Goal: Transaction & Acquisition: Book appointment/travel/reservation

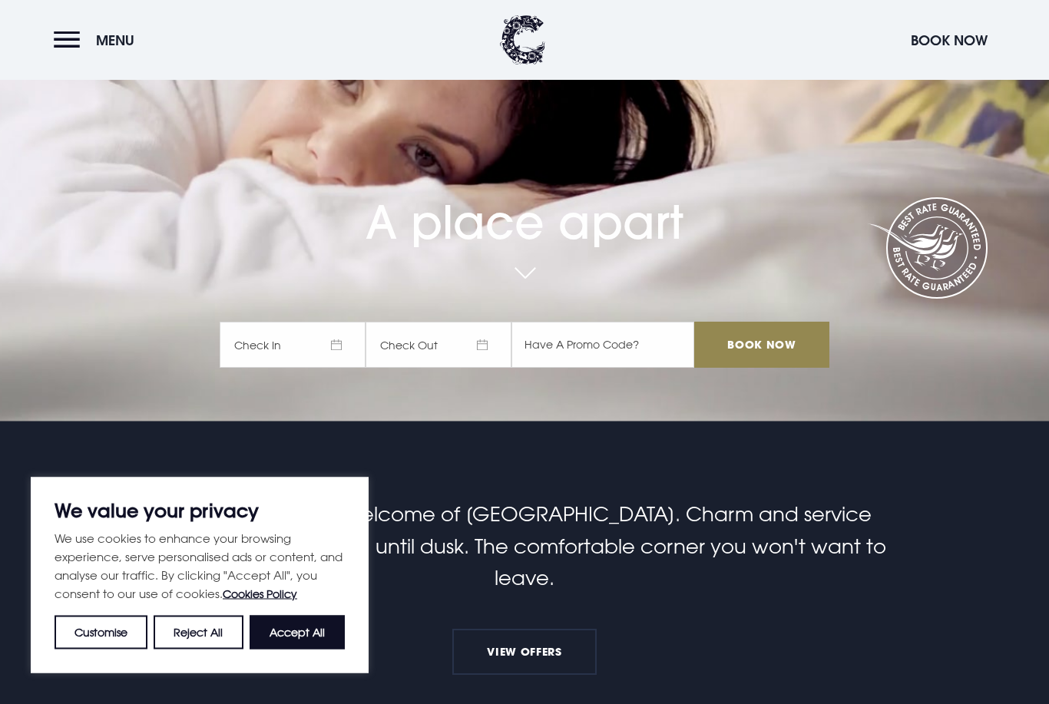
scroll to position [295, 0]
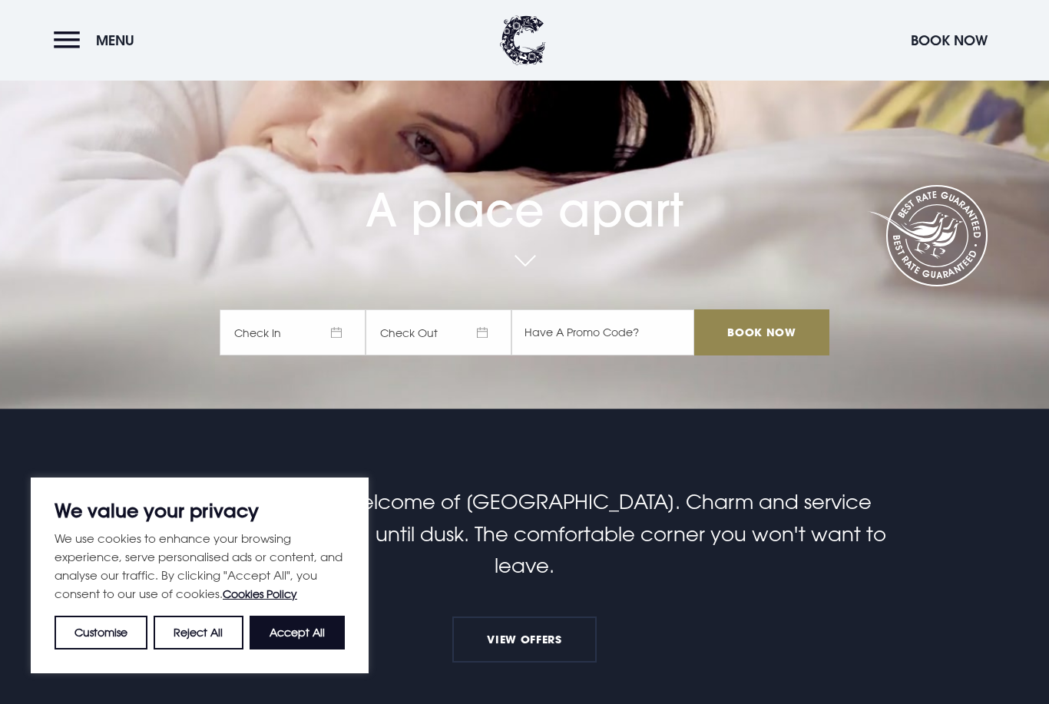
click at [326, 650] on button "Accept All" at bounding box center [297, 633] width 95 height 34
checkbox input "true"
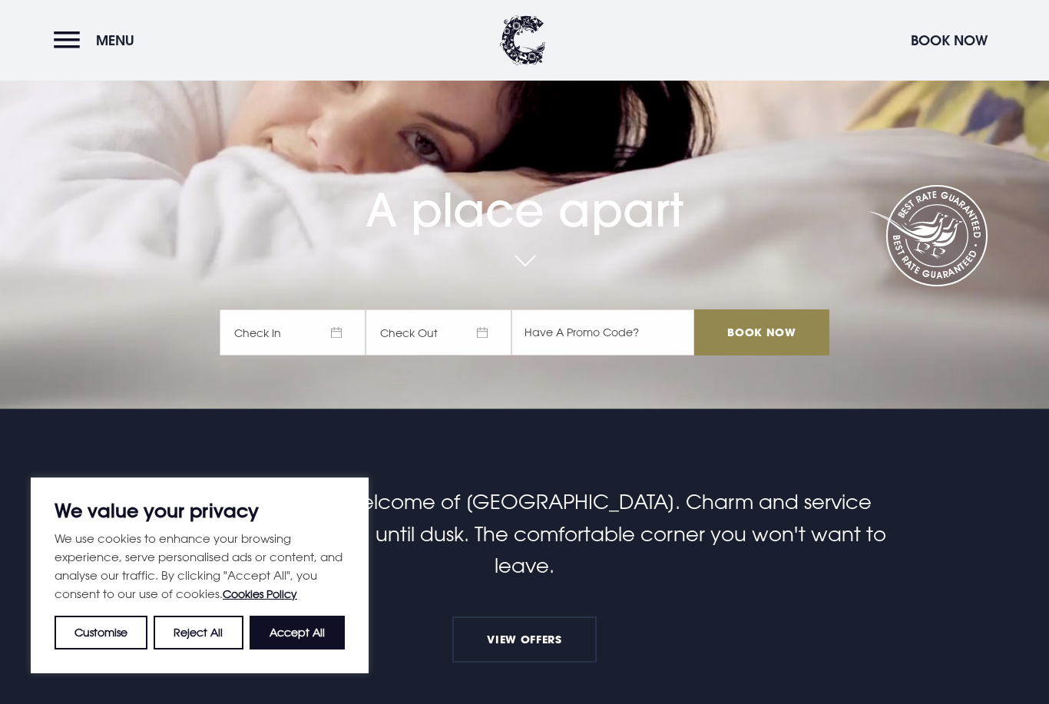
checkbox input "true"
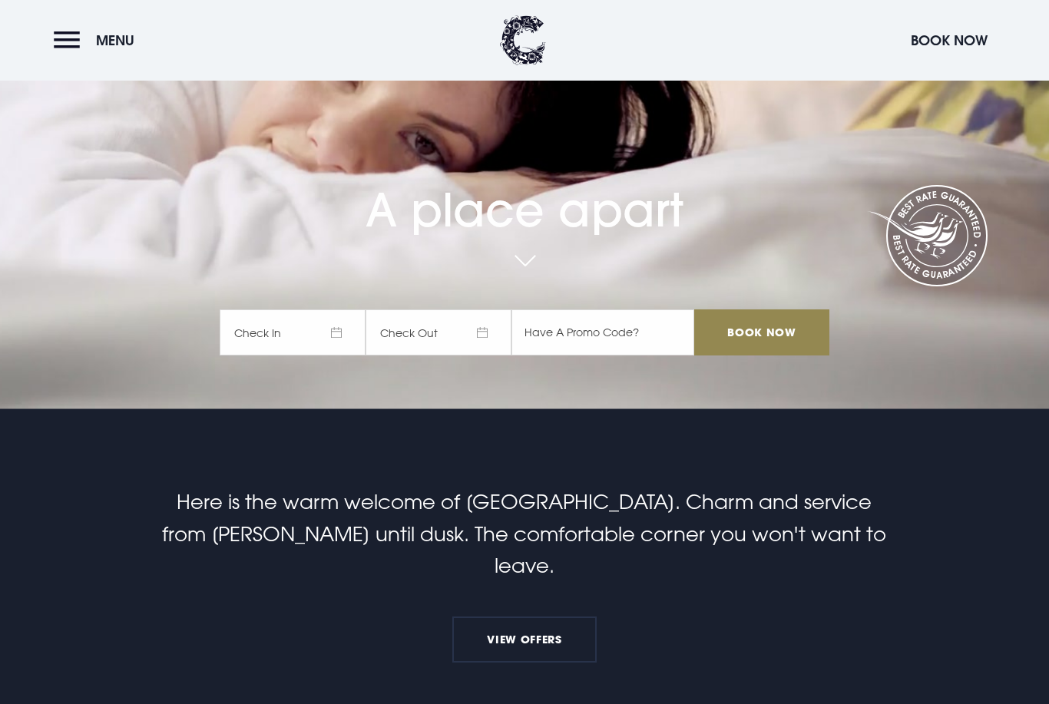
click at [323, 356] on span "Check In" at bounding box center [293, 332] width 146 height 46
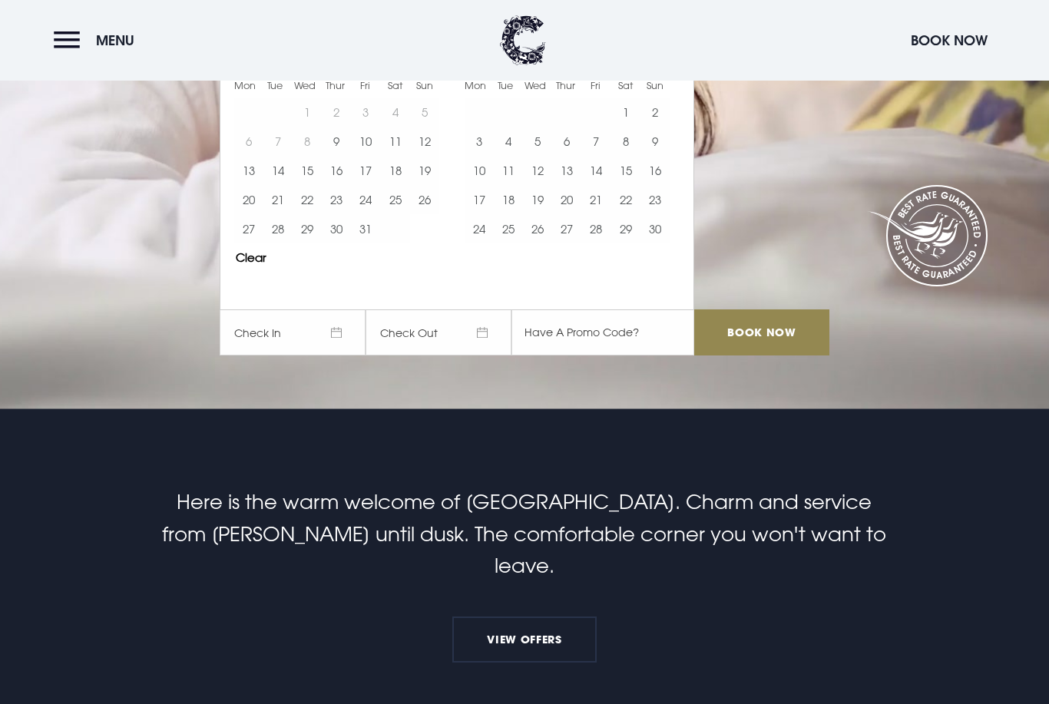
click at [381, 243] on td at bounding box center [395, 228] width 29 height 29
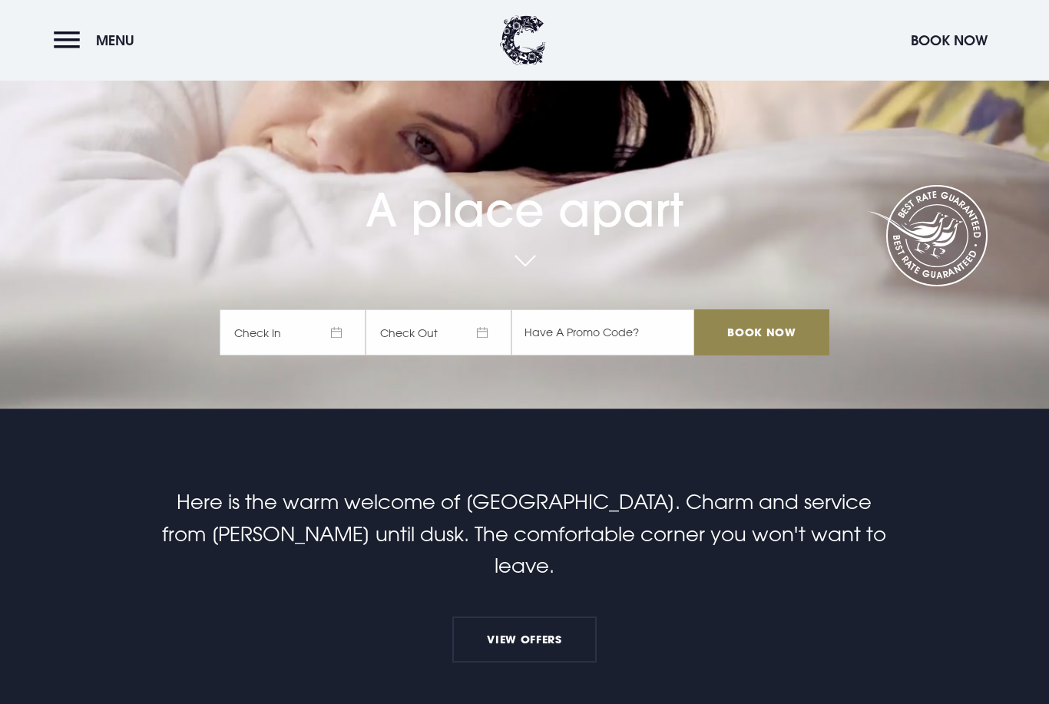
click at [435, 406] on div "[DATE] 1 2 3 4 5 6 7 8 9 10 11 12 13 14 15 16 17 18 19 20 21 22 23 24 25 26 27 …" at bounding box center [335, 473] width 230 height 234
click at [436, 356] on span "Check Out" at bounding box center [439, 332] width 146 height 46
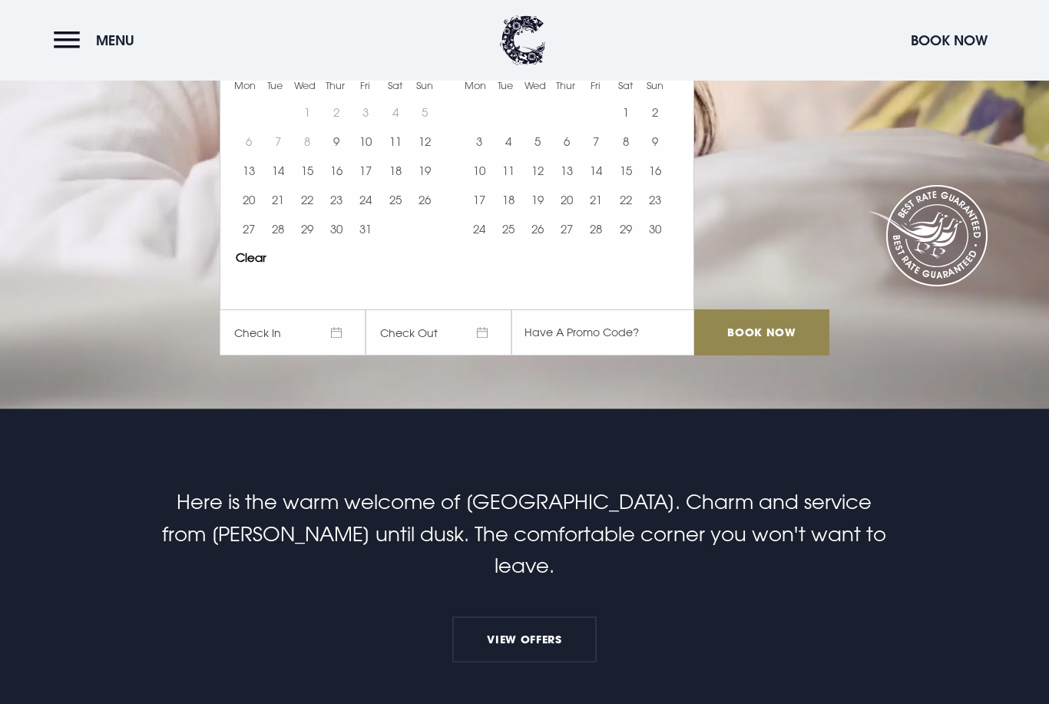
click at [302, 356] on span "Check In" at bounding box center [293, 332] width 146 height 46
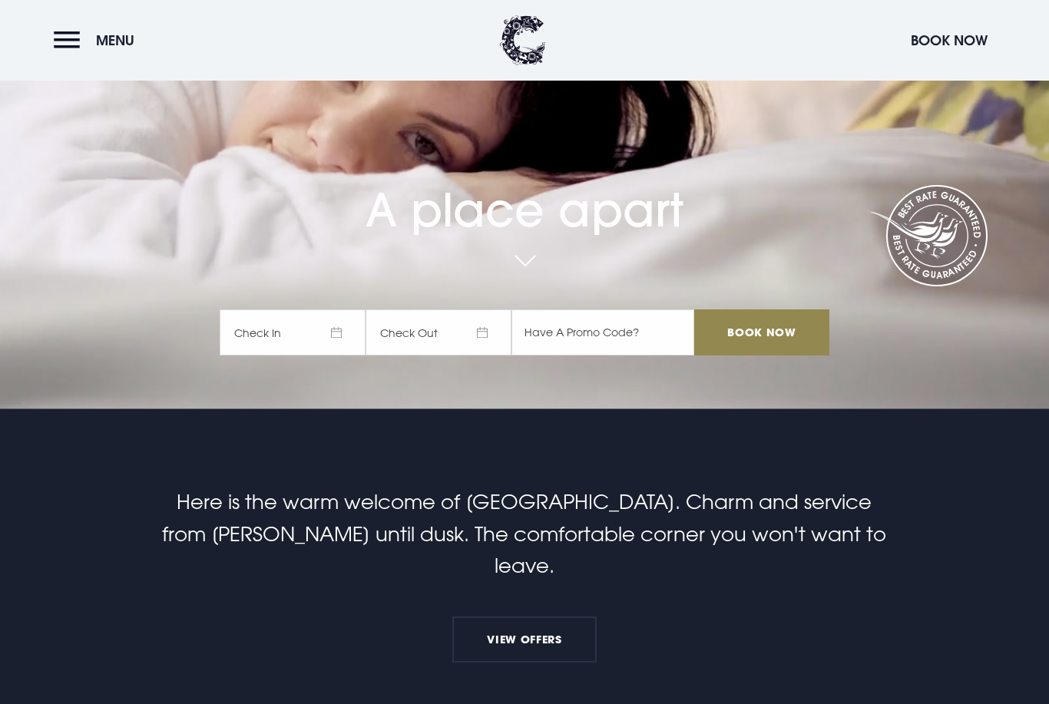
click at [340, 356] on span "Check In" at bounding box center [293, 332] width 146 height 46
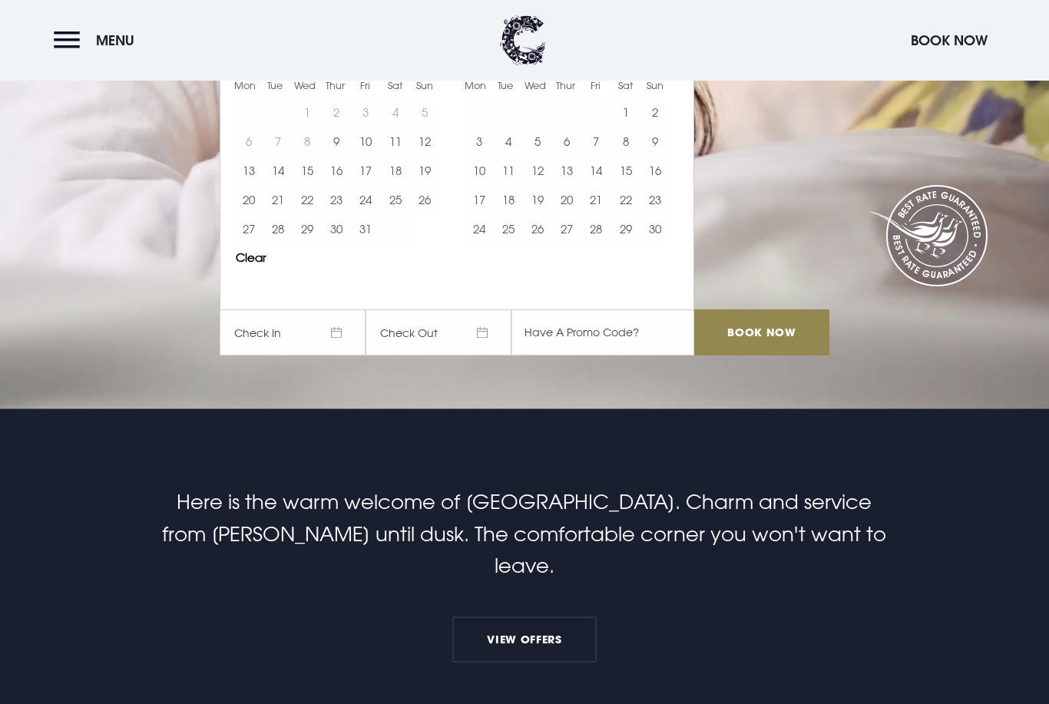
click at [665, 55] on button "Move forward to switch to the next month." at bounding box center [669, 40] width 29 height 29
click at [681, 55] on button "Move forward to switch to the next month." at bounding box center [669, 40] width 29 height 29
click at [316, 243] on button "31" at bounding box center [307, 228] width 29 height 29
click at [779, 356] on input "Book Now" at bounding box center [761, 332] width 135 height 46
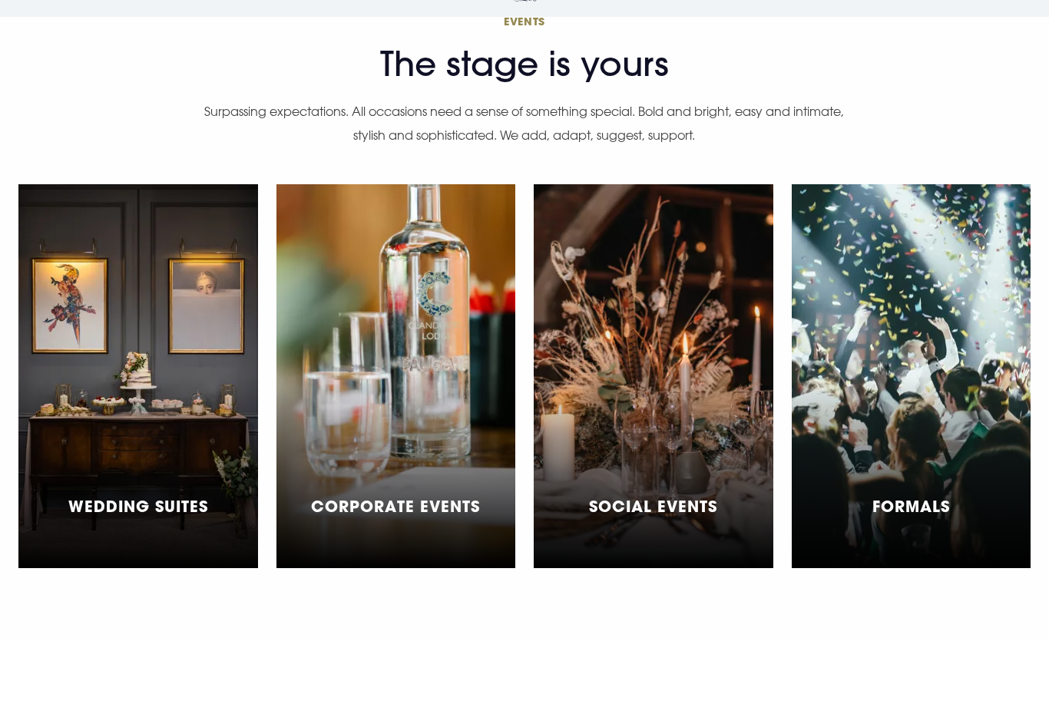
scroll to position [4318, 0]
